Goal: Find specific page/section: Find specific page/section

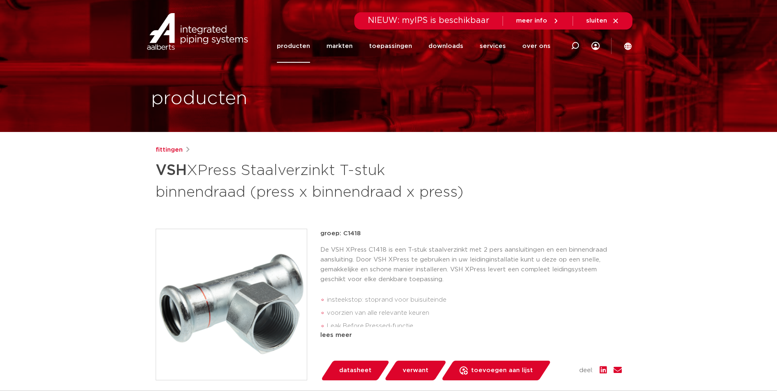
click at [295, 45] on link "producten" at bounding box center [293, 45] width 33 height 33
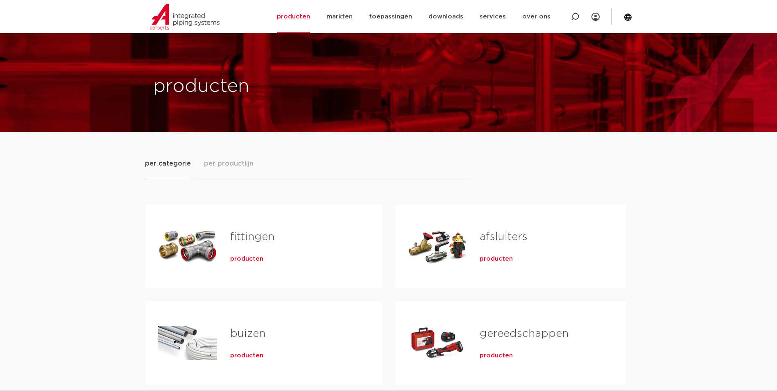
scroll to position [82, 0]
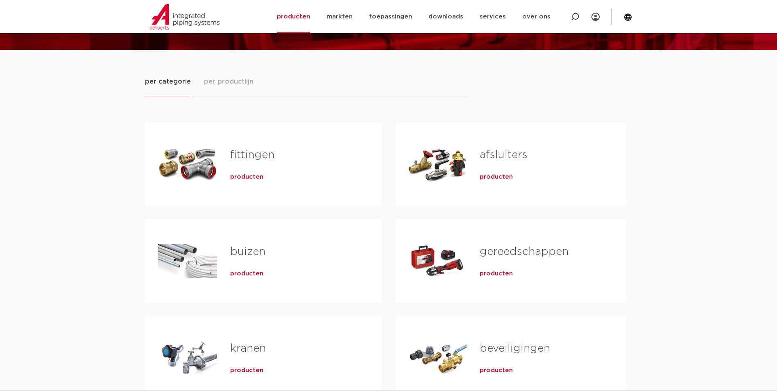
click at [248, 157] on link "fittingen" at bounding box center [252, 154] width 44 height 11
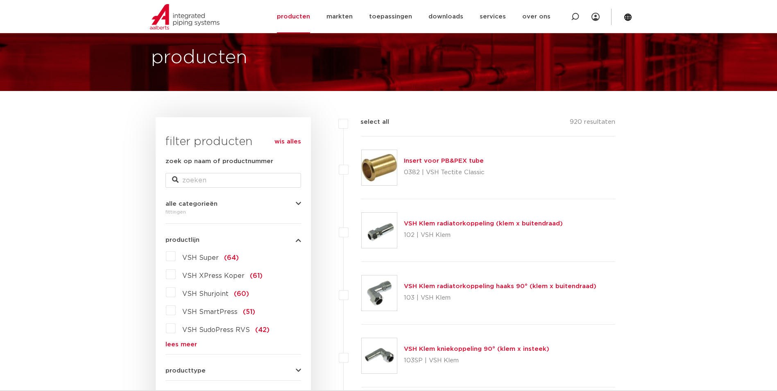
scroll to position [164, 0]
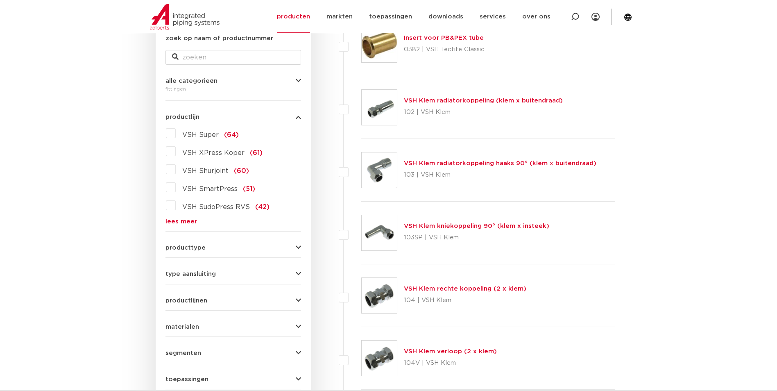
click at [180, 223] on link "lees meer" at bounding box center [233, 221] width 136 height 6
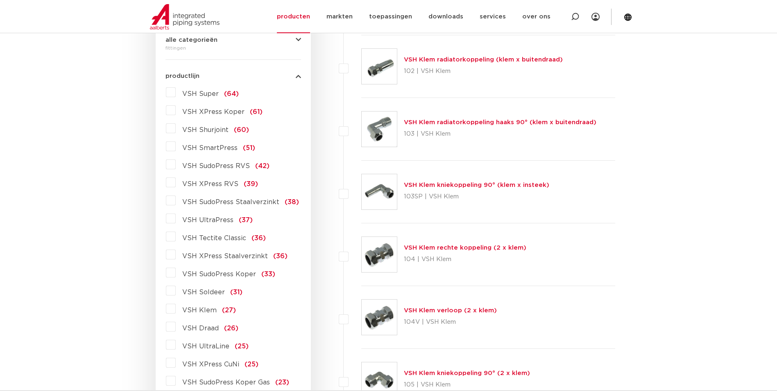
scroll to position [0, 0]
